Goal: Obtain resource: Obtain resource

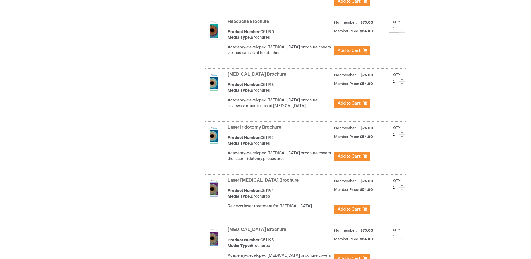
scroll to position [1137, 0]
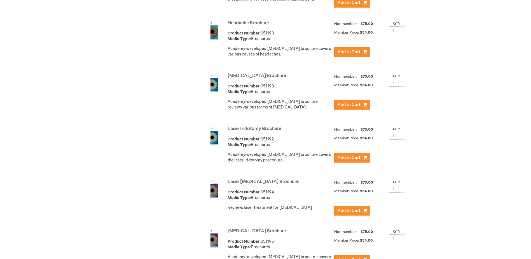
click at [252, 73] on link "Laser Eye Surgery Brochure" at bounding box center [257, 75] width 58 height 5
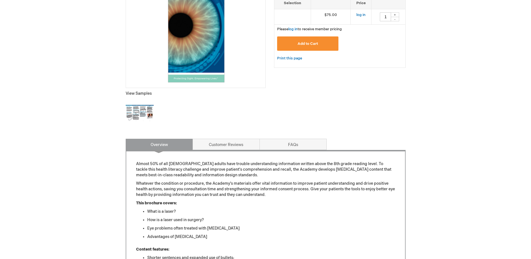
scroll to position [56, 0]
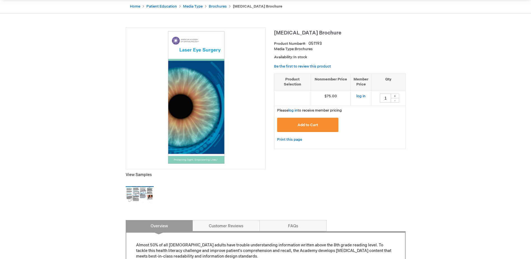
click at [146, 196] on img at bounding box center [140, 194] width 28 height 28
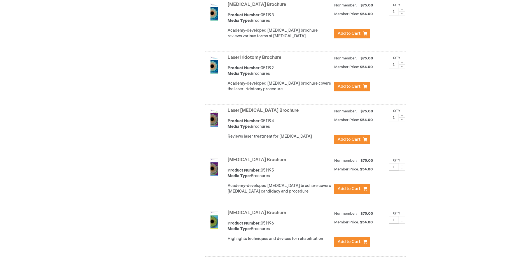
scroll to position [1208, 0]
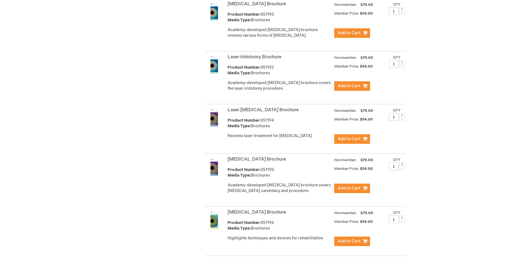
click at [265, 107] on link "Laser [MEDICAL_DATA] Brochure" at bounding box center [263, 109] width 71 height 5
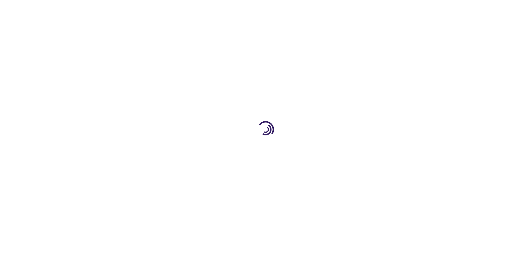
type input "1"
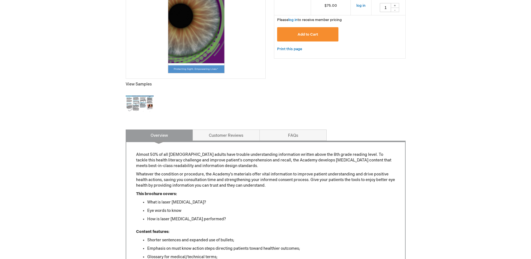
scroll to position [196, 0]
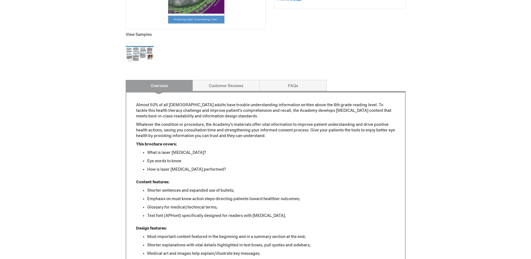
click at [139, 51] on img at bounding box center [140, 54] width 28 height 28
